Goal: Task Accomplishment & Management: Manage account settings

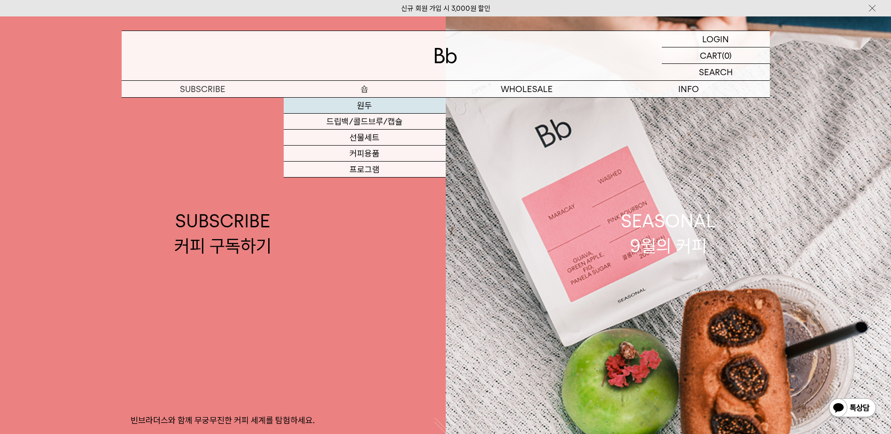
click at [376, 102] on link "원두" at bounding box center [365, 106] width 162 height 16
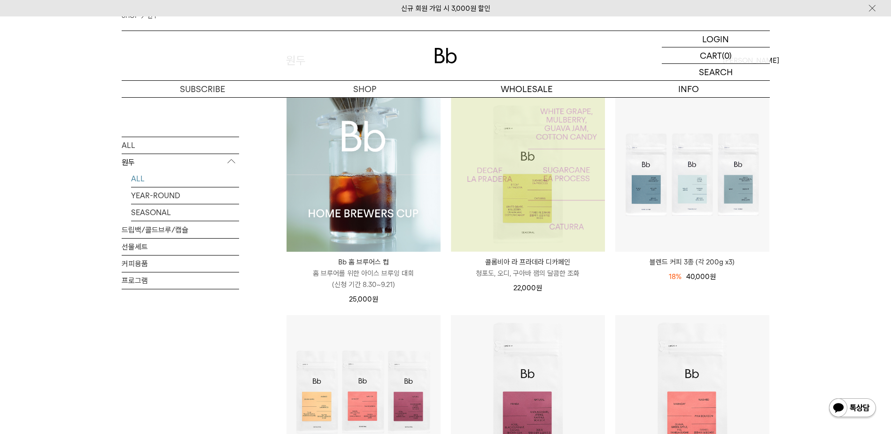
scroll to position [188, 0]
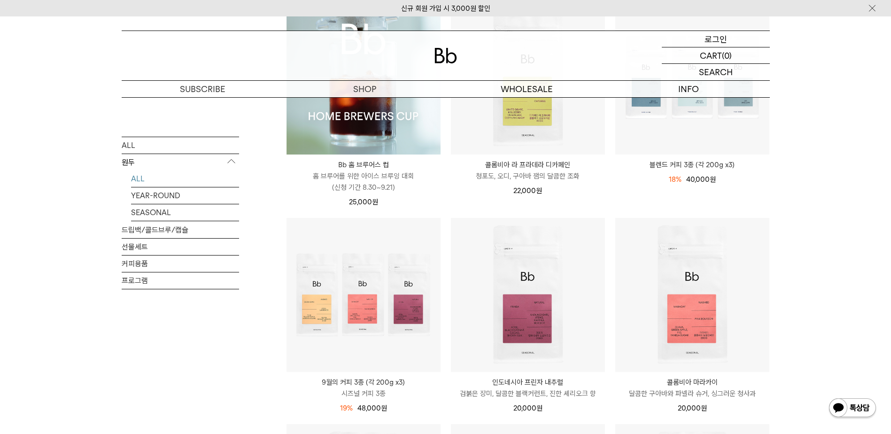
click at [714, 42] on p "로그인" at bounding box center [715, 39] width 23 height 16
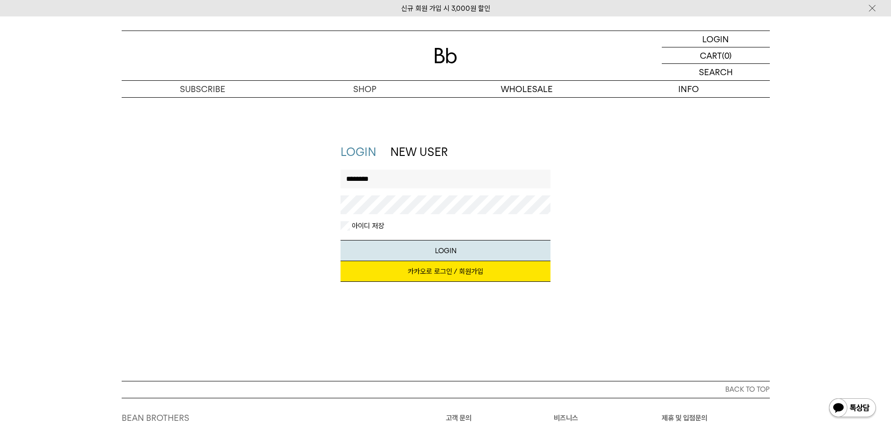
click at [340, 240] on button "LOGIN" at bounding box center [445, 250] width 210 height 21
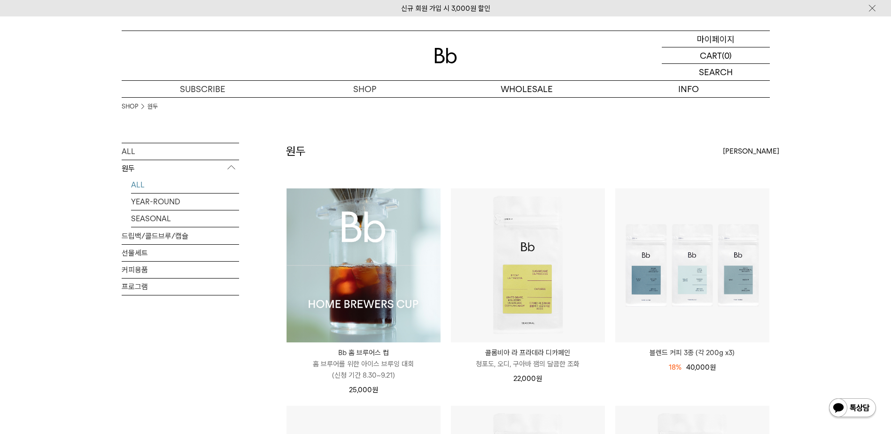
click at [728, 37] on p "마이페이지" at bounding box center [716, 39] width 38 height 16
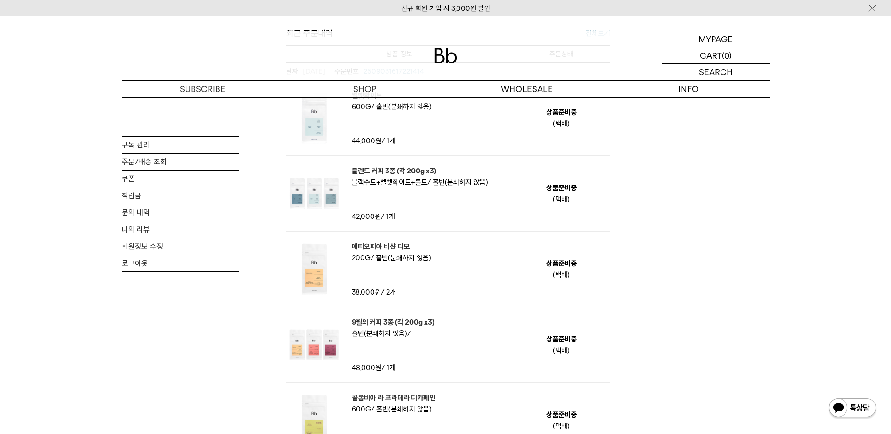
scroll to position [626, 0]
